Goal: Task Accomplishment & Management: Manage account settings

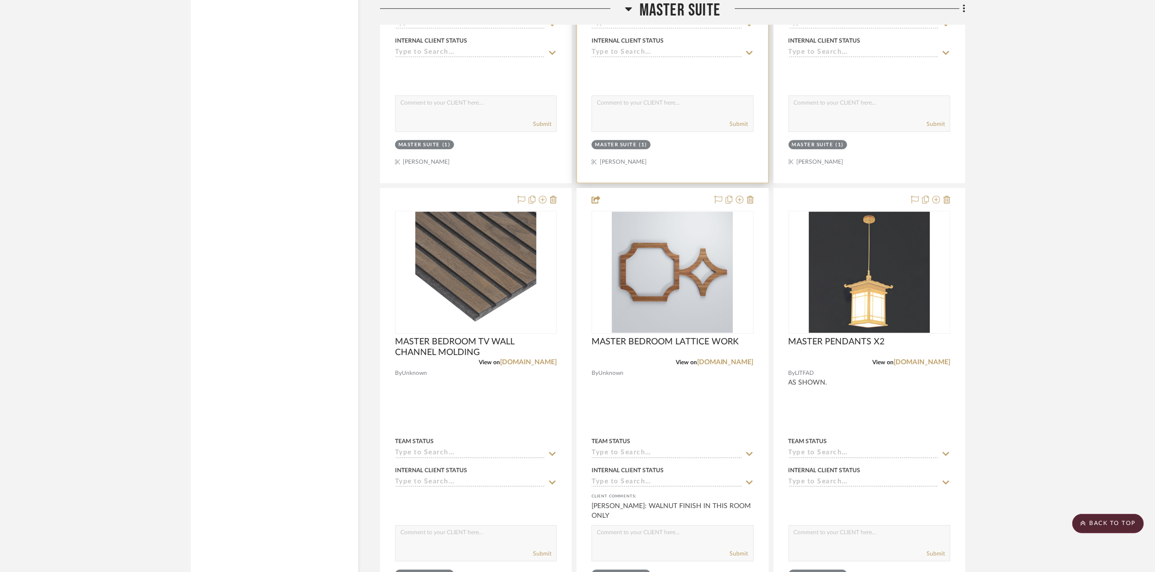
scroll to position [3812, 0]
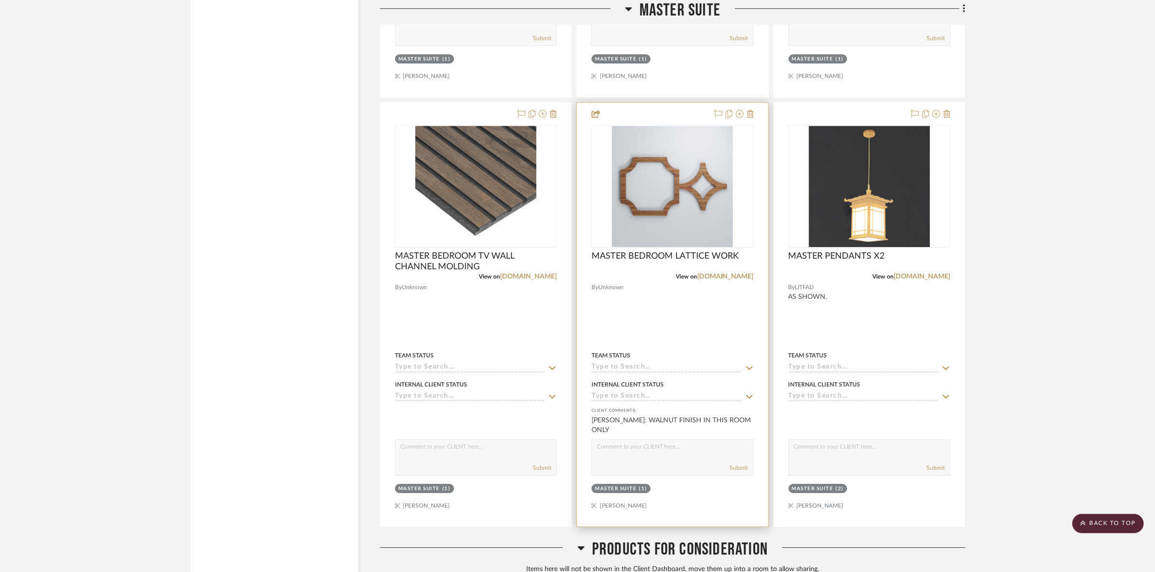
click at [0, 0] on img at bounding box center [0, 0] width 0 height 0
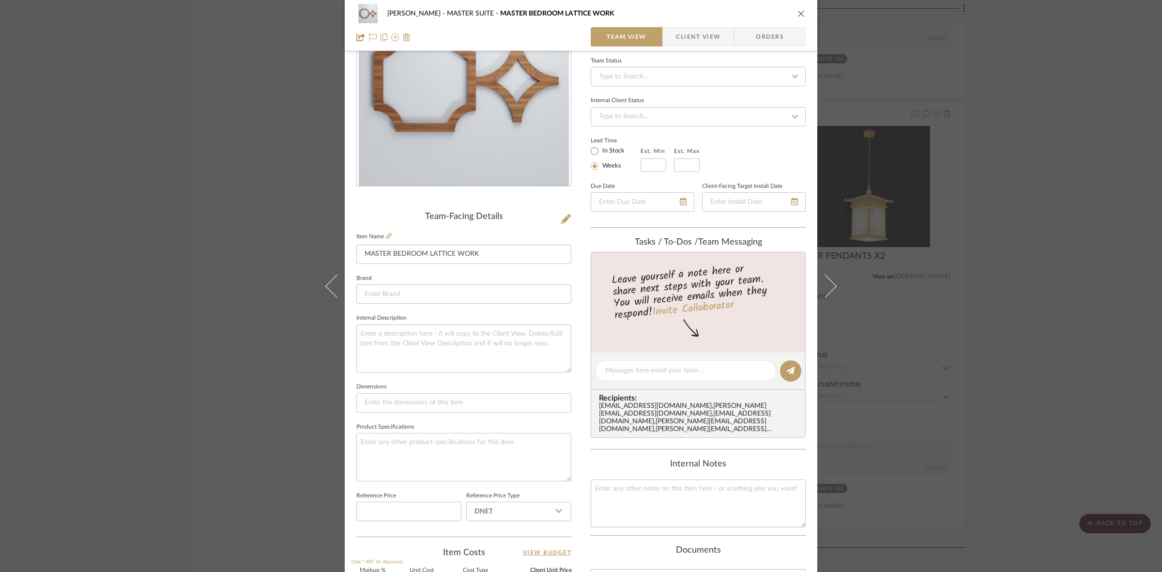
scroll to position [0, 0]
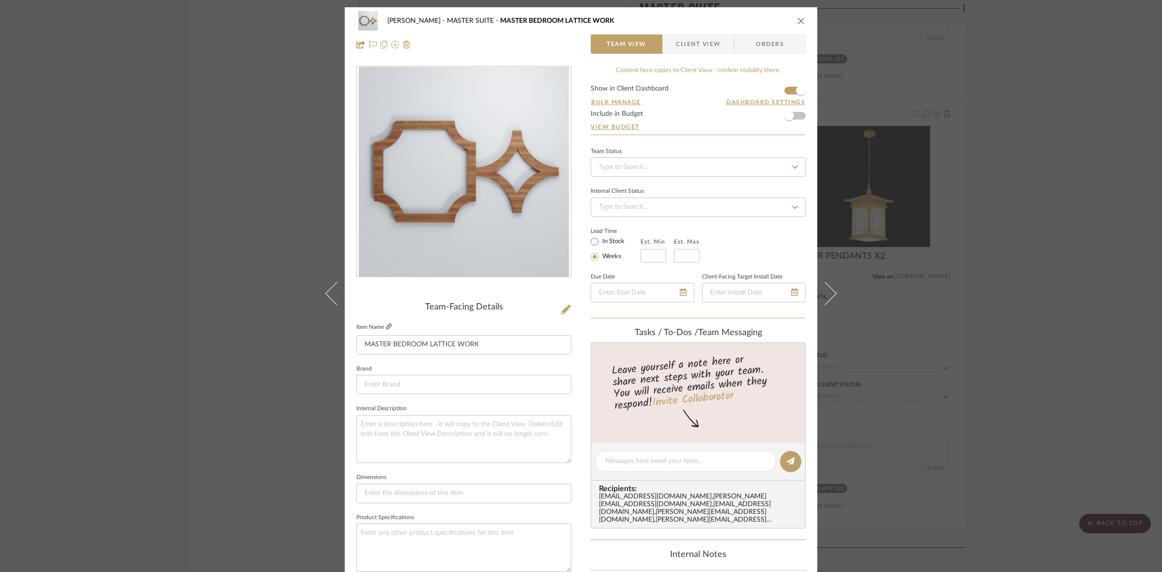
click at [386, 324] on icon at bounding box center [389, 326] width 6 height 6
click at [388, 327] on icon at bounding box center [389, 326] width 6 height 6
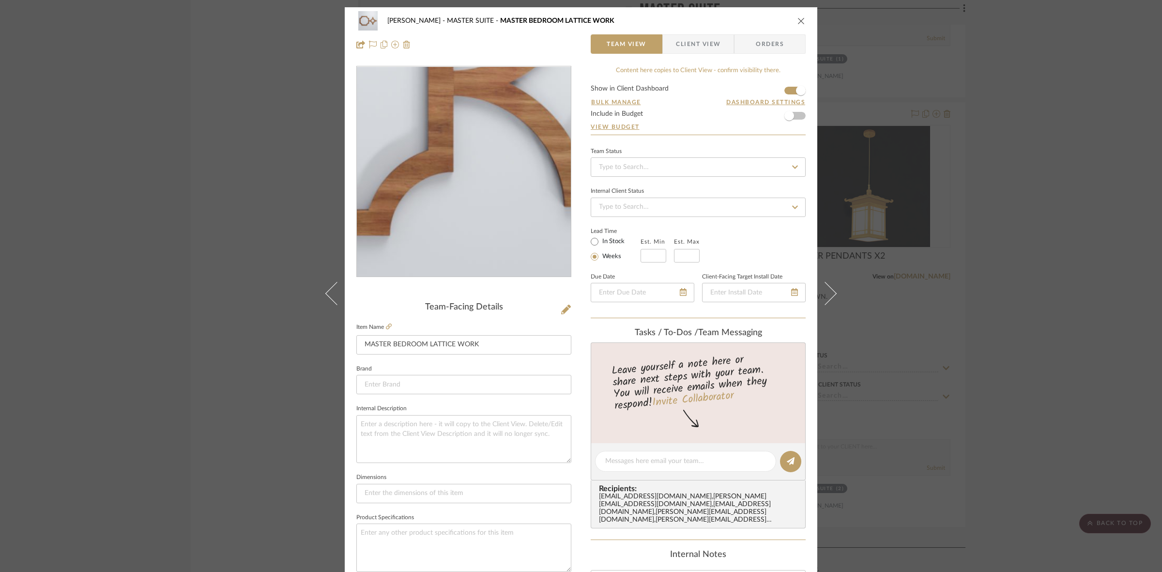
click at [476, 201] on img "0" at bounding box center [464, 172] width 210 height 210
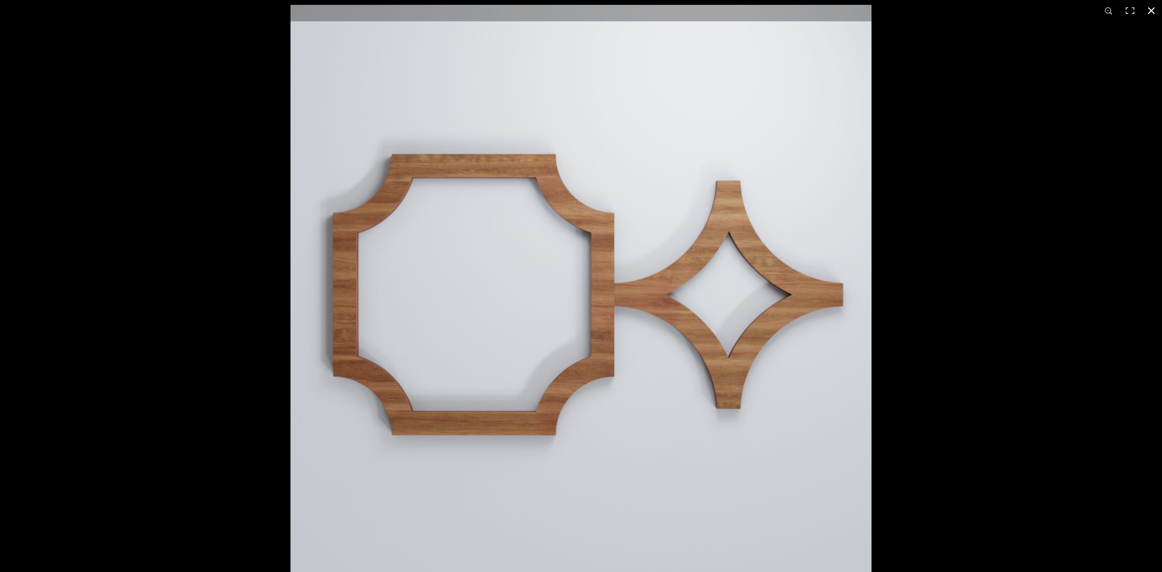
click at [1104, 231] on div at bounding box center [871, 291] width 1162 height 572
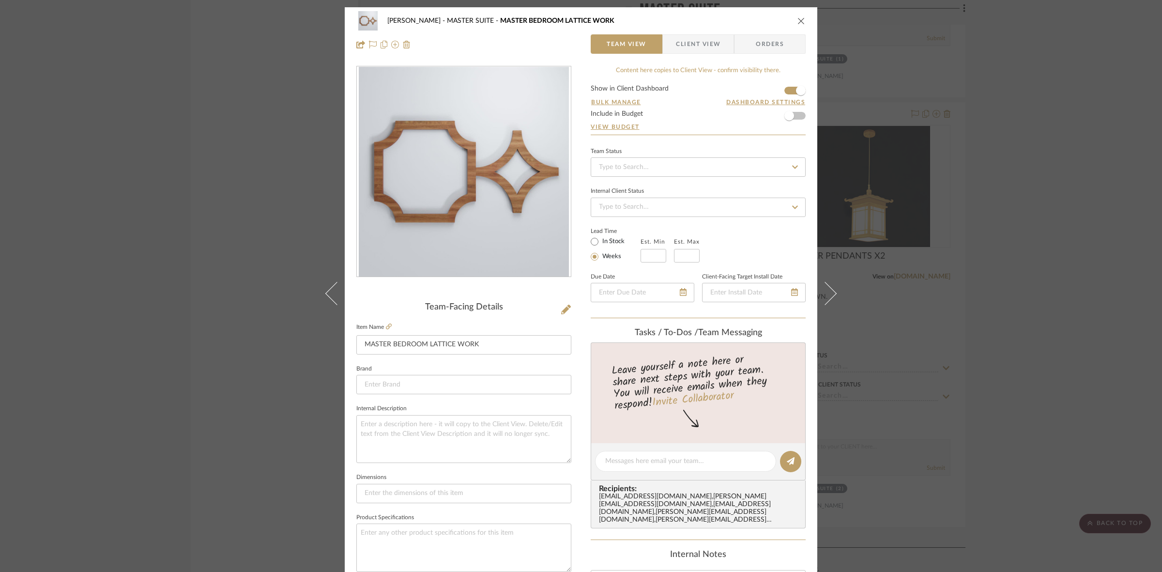
click at [1084, 323] on div "[PERSON_NAME] MASTER SUITE MASTER BEDROOM LATTICE WORK Team View Client View Or…" at bounding box center [581, 286] width 1162 height 572
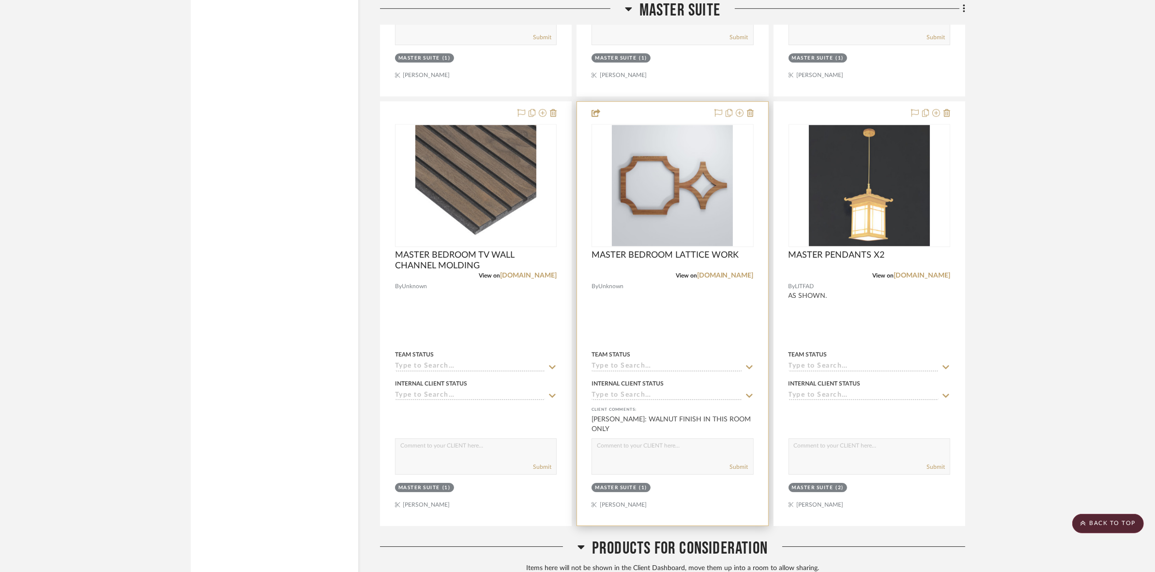
scroll to position [3812, 0]
click at [668, 182] on img "0" at bounding box center [672, 186] width 121 height 121
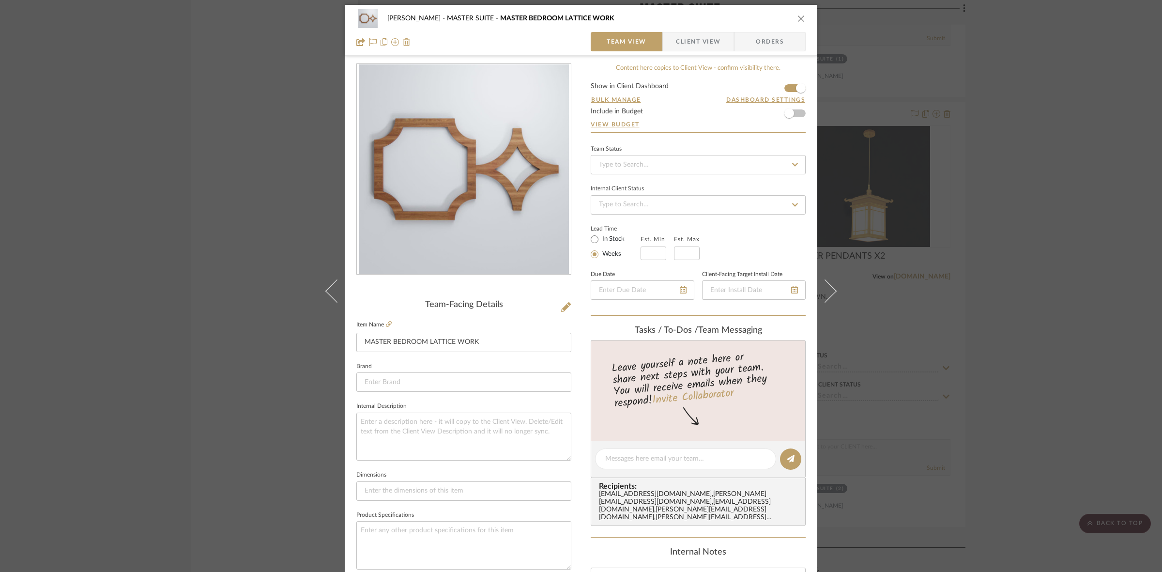
scroll to position [0, 0]
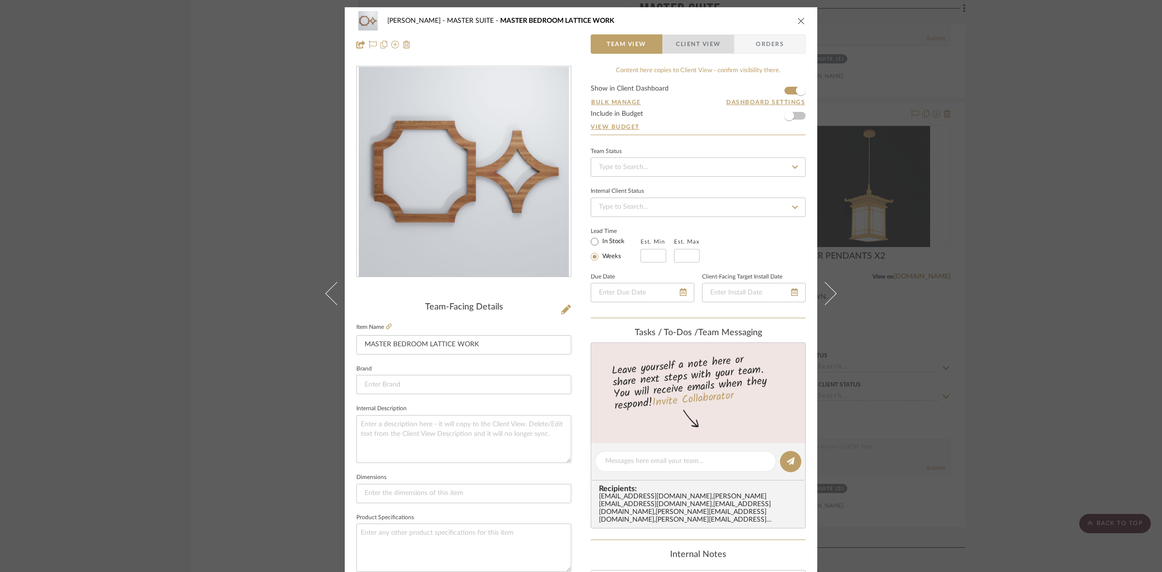
click at [717, 43] on span "Client View" at bounding box center [698, 43] width 71 height 19
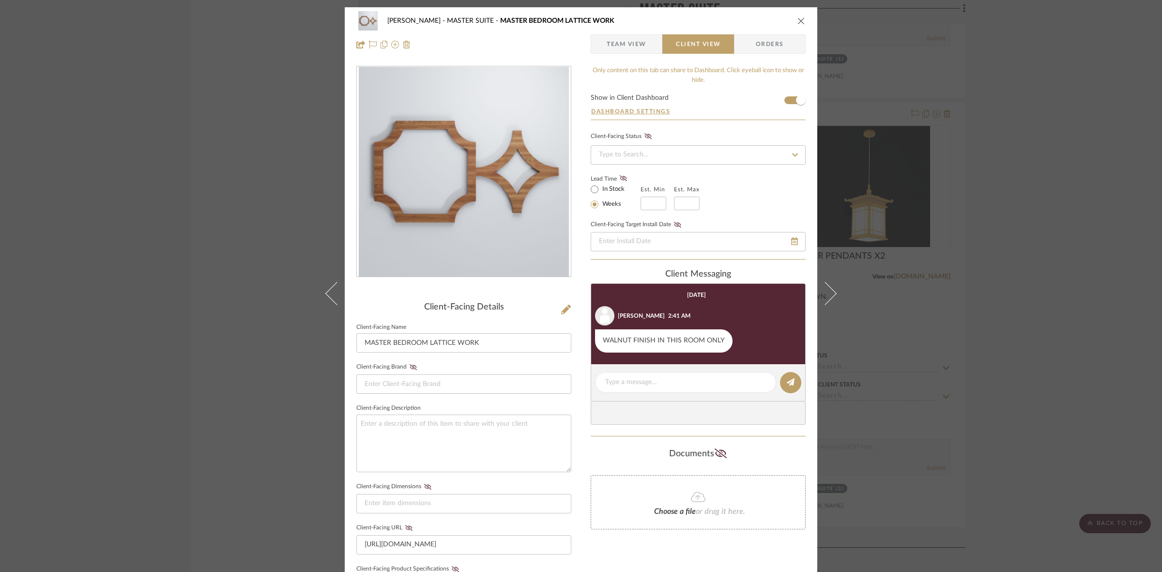
click at [405, 303] on div "Client-Facing Details" at bounding box center [463, 307] width 215 height 11
click at [229, 328] on div "[PERSON_NAME] MASTER SUITE MASTER BEDROOM LATTICE WORK Team View Client View Or…" at bounding box center [581, 286] width 1162 height 572
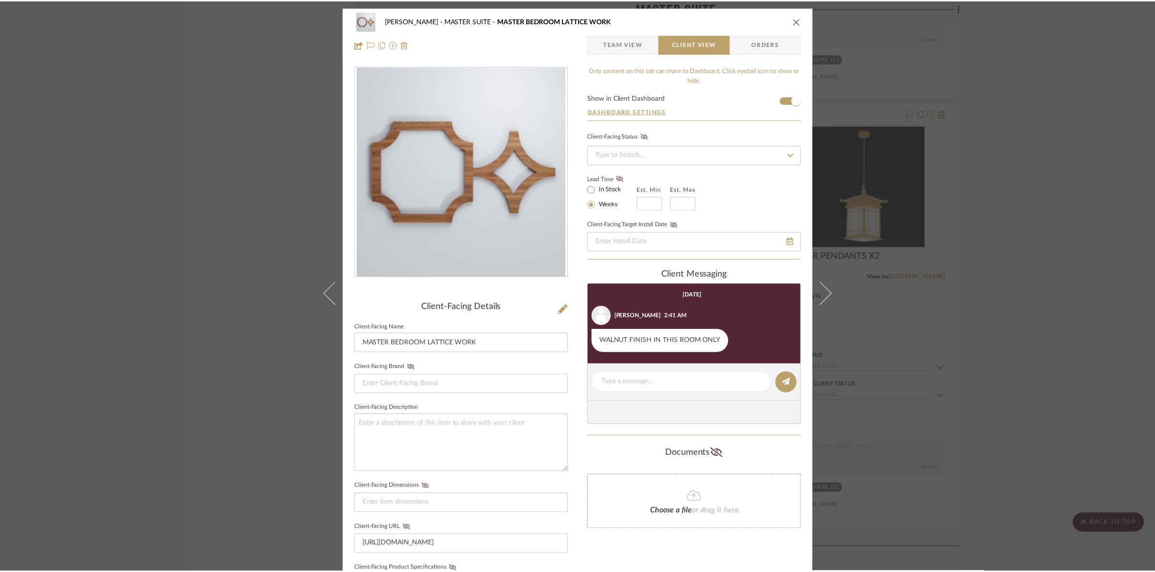
scroll to position [3812, 0]
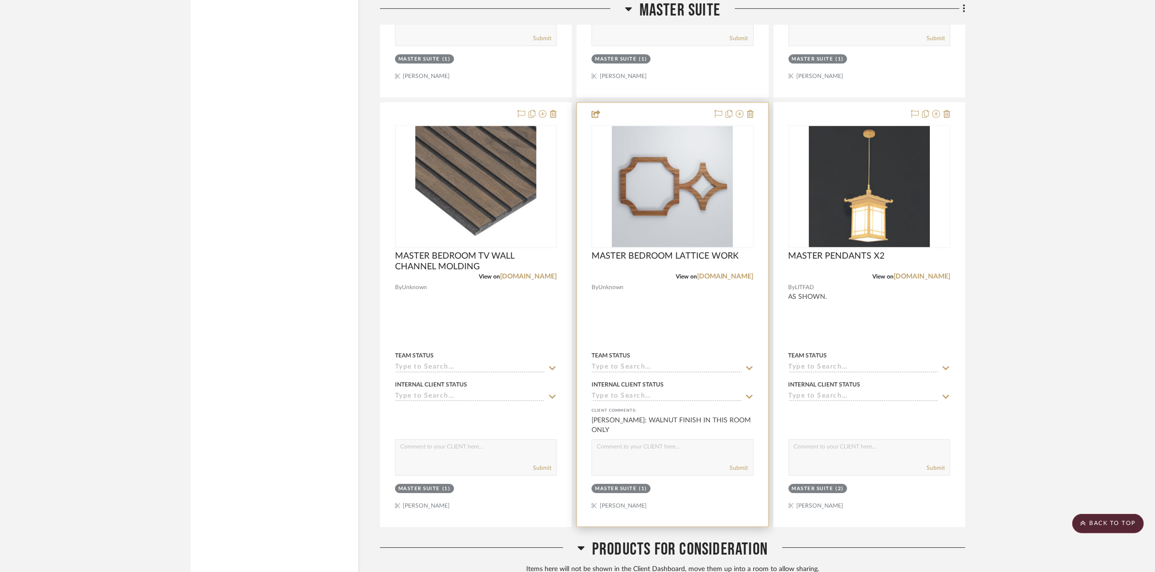
click at [607, 201] on div "0" at bounding box center [672, 186] width 161 height 122
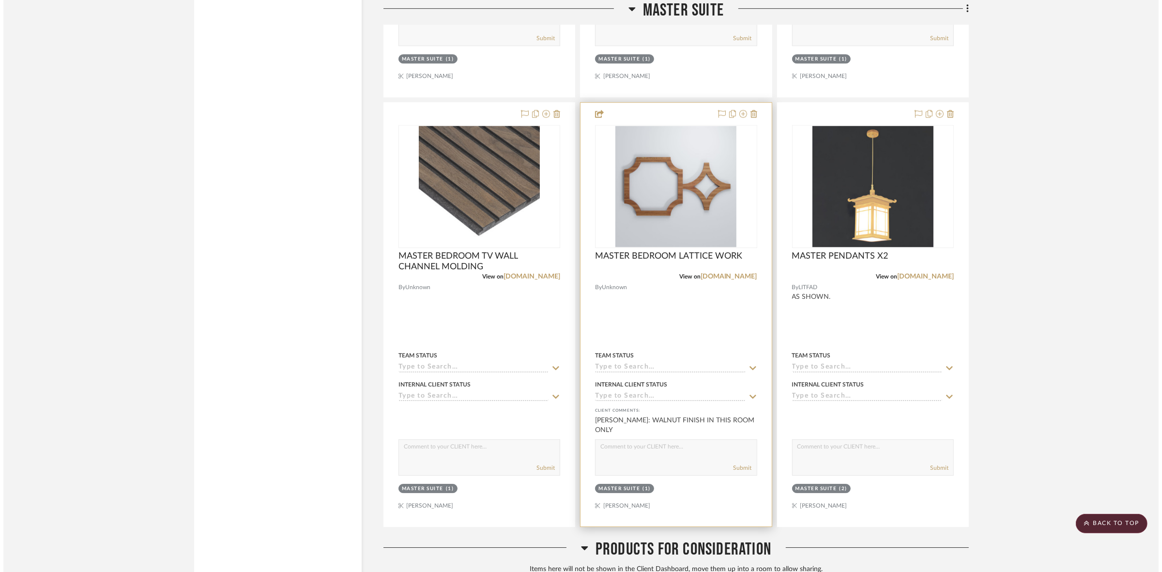
scroll to position [0, 0]
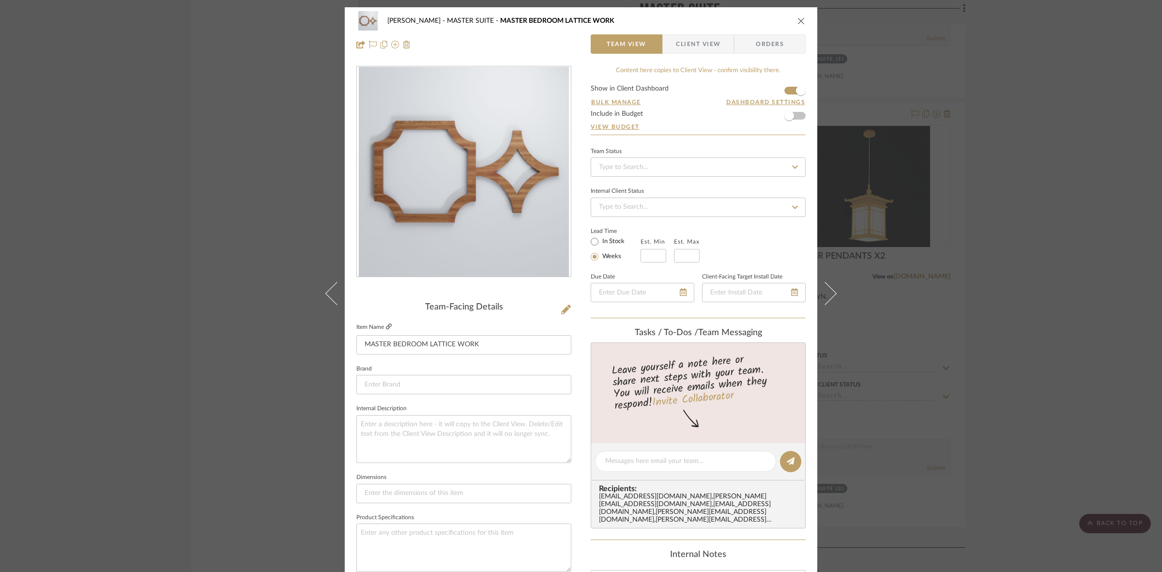
click at [386, 324] on icon at bounding box center [389, 326] width 6 height 6
